Goal: Obtain resource: Download file/media

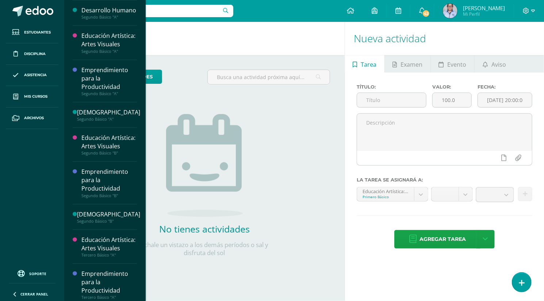
scroll to position [187, 0]
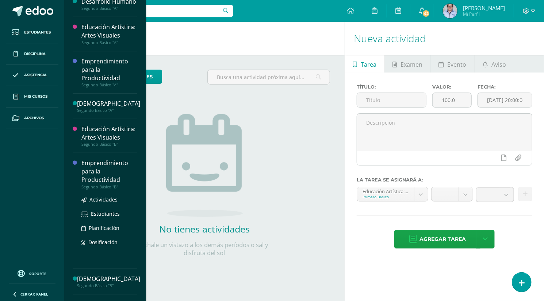
click at [90, 184] on div "Emprendimiento para la Productividad" at bounding box center [108, 171] width 55 height 25
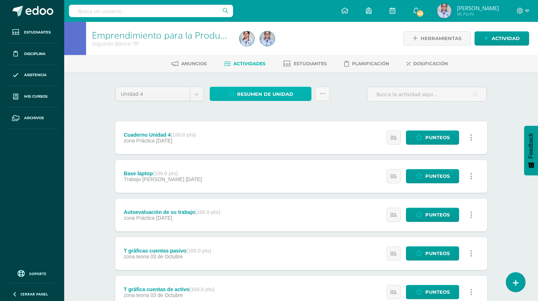
click at [253, 95] on span "Resumen de unidad" at bounding box center [265, 94] width 56 height 13
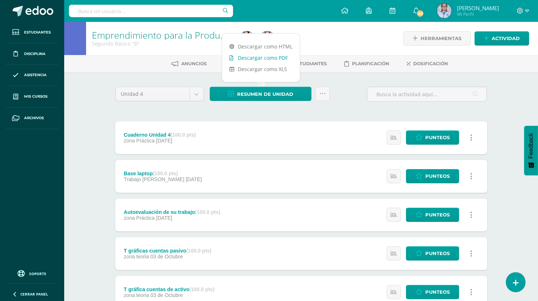
click at [271, 57] on link "Descargar como PDF" at bounding box center [261, 57] width 78 height 11
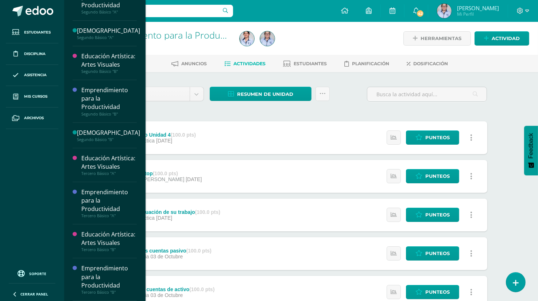
scroll to position [291, 0]
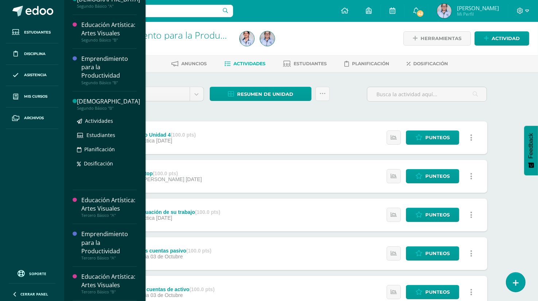
click at [117, 106] on div "[DEMOGRAPHIC_DATA]" at bounding box center [108, 101] width 63 height 8
click at [90, 106] on div "[DEMOGRAPHIC_DATA]" at bounding box center [108, 101] width 63 height 8
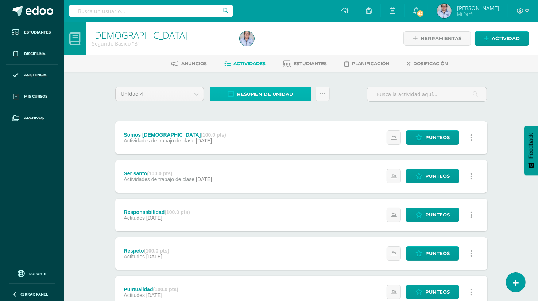
click at [271, 93] on span "Resumen de unidad" at bounding box center [265, 94] width 56 height 13
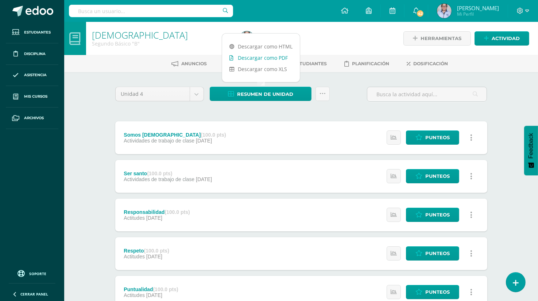
click at [274, 56] on link "Descargar como PDF" at bounding box center [261, 57] width 78 height 11
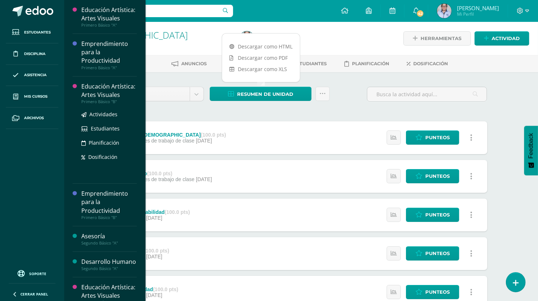
click at [105, 99] on div "Educación Artística: Artes Visuales" at bounding box center [108, 90] width 55 height 17
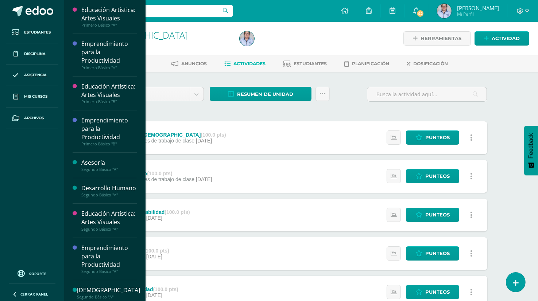
drag, startPoint x: 142, startPoint y: 104, endPoint x: 140, endPoint y: 129, distance: 24.5
click at [140, 129] on div "Educación Artística: Artes Visuales Primero Básico "A" Actividades Estudiantes …" at bounding box center [105, 150] width 82 height 301
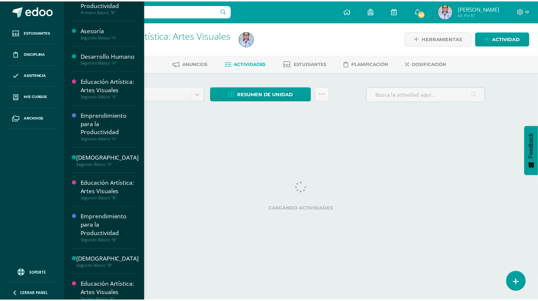
scroll to position [136, 0]
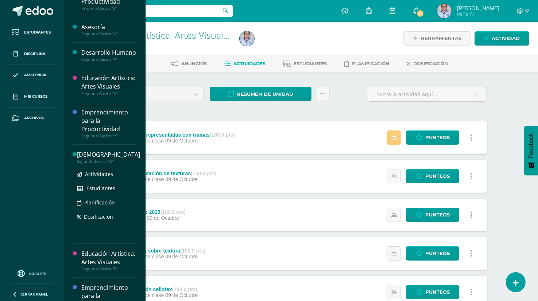
click at [123, 159] on div "[DEMOGRAPHIC_DATA]" at bounding box center [108, 155] width 63 height 8
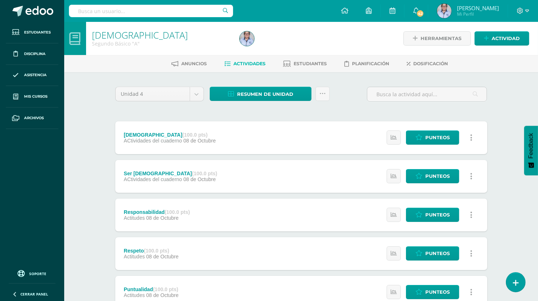
drag, startPoint x: 0, startPoint y: 0, endPoint x: 209, endPoint y: 147, distance: 255.9
click at [209, 147] on div "Ser Santo (100.0 pts) ACtividades del cuaderno 08 de Octubre Estatus de Activid…" at bounding box center [301, 292] width 372 height 342
click at [81, 125] on div "Evangelización Segundo Básico "A" Herramientas Detalle de asistencias Actividad…" at bounding box center [301, 267] width 474 height 490
drag, startPoint x: 140, startPoint y: 77, endPoint x: 146, endPoint y: 114, distance: 37.7
click at [146, 114] on body "Estudiantes Disciplina Asistencia Mis cursos Archivos Soporte Ayuda Reportar un…" at bounding box center [269, 256] width 538 height 512
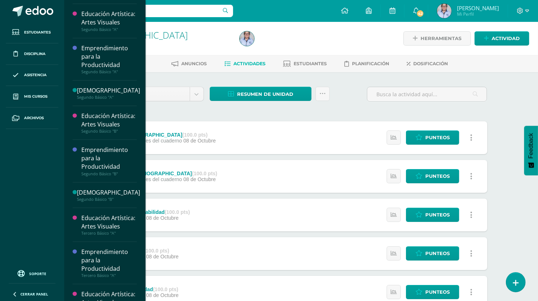
scroll to position [217, 0]
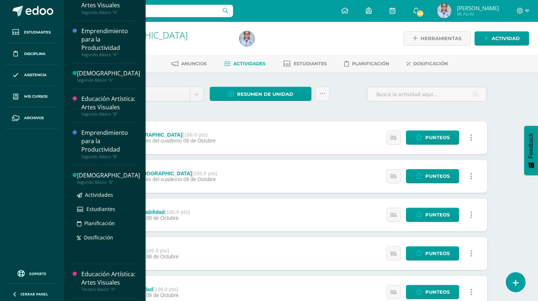
click at [108, 185] on div "Segundo Básico "B"" at bounding box center [108, 182] width 63 height 5
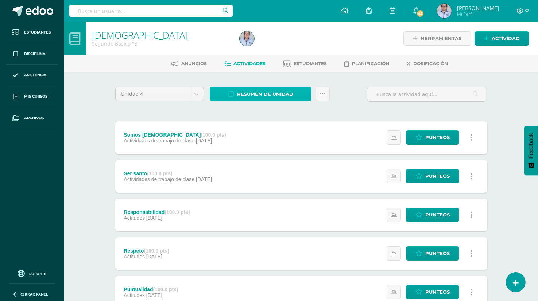
click at [256, 94] on span "Resumen de unidad" at bounding box center [265, 94] width 56 height 13
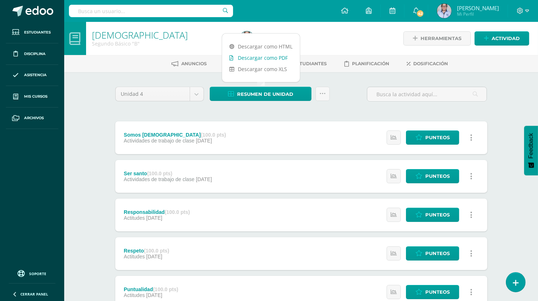
click at [280, 59] on link "Descargar como PDF" at bounding box center [261, 57] width 78 height 11
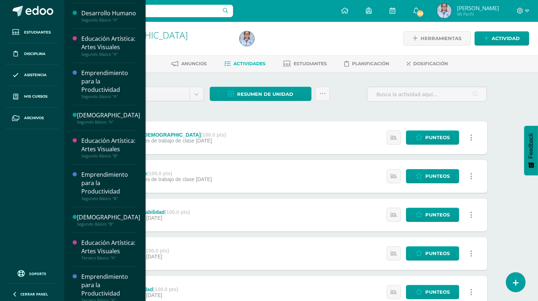
scroll to position [179, 0]
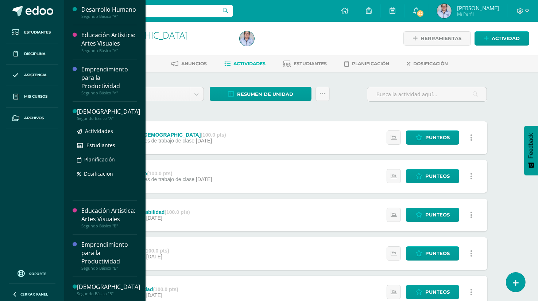
click at [114, 116] on div "[DEMOGRAPHIC_DATA]" at bounding box center [108, 112] width 63 height 8
